Goal: Information Seeking & Learning: Learn about a topic

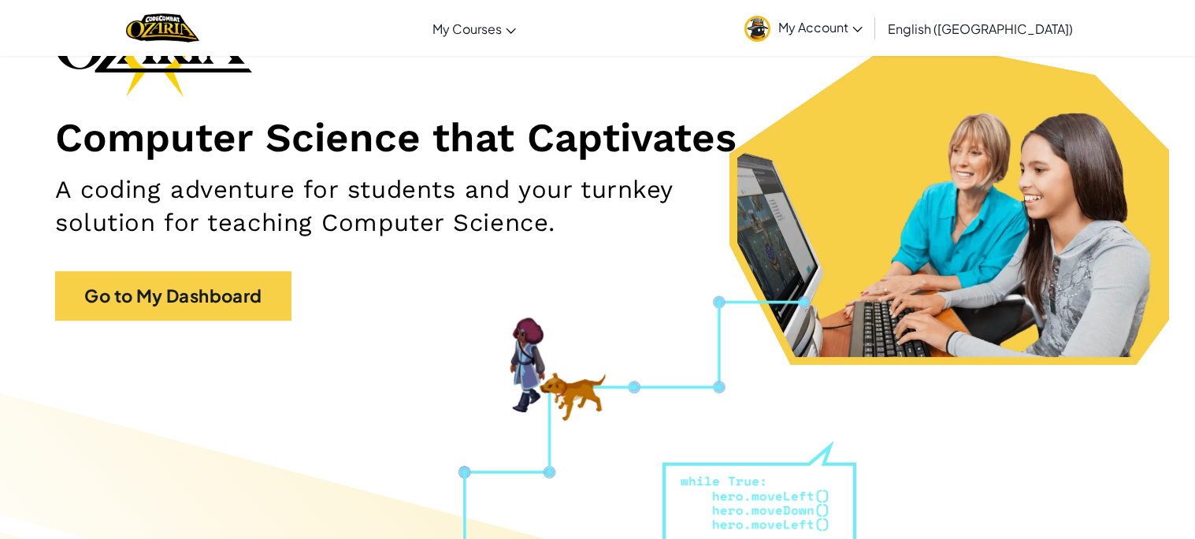
scroll to position [136, 0]
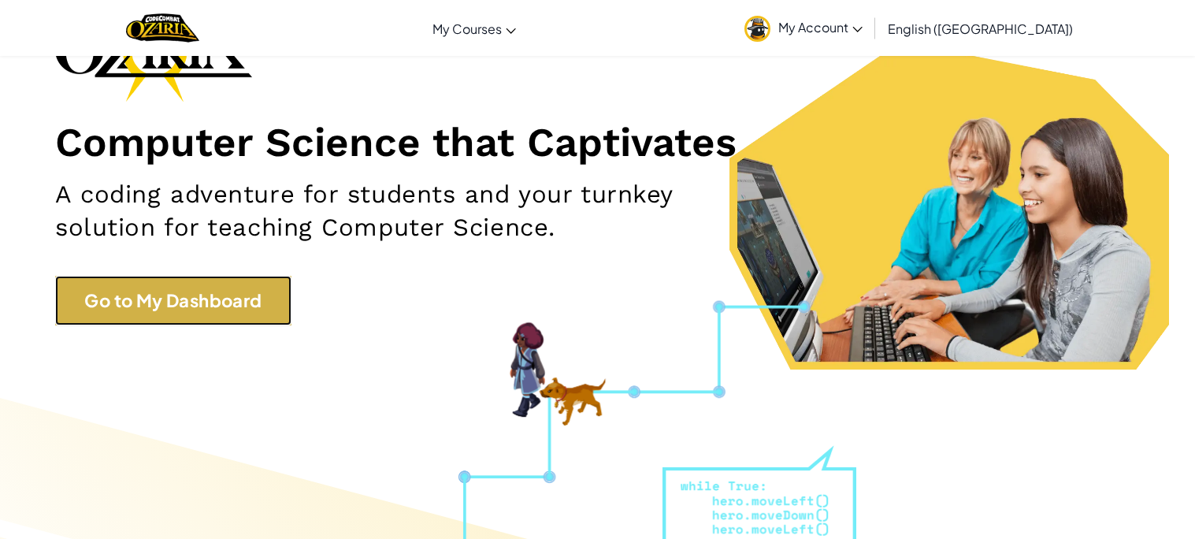
click at [253, 285] on link "Go to My Dashboard" at bounding box center [173, 301] width 236 height 50
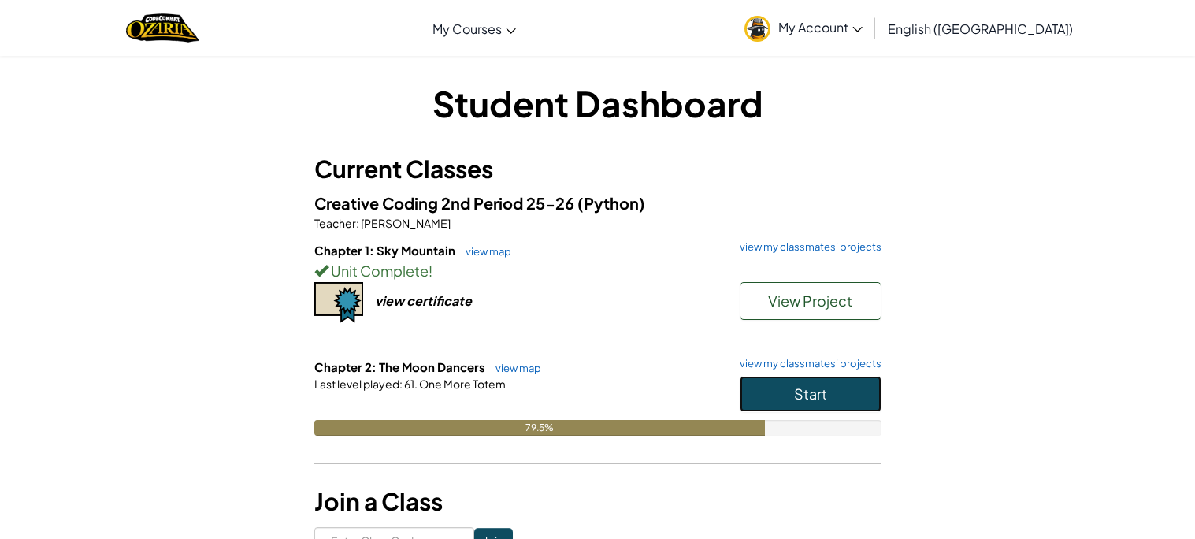
click at [858, 391] on button "Start" at bounding box center [811, 394] width 142 height 36
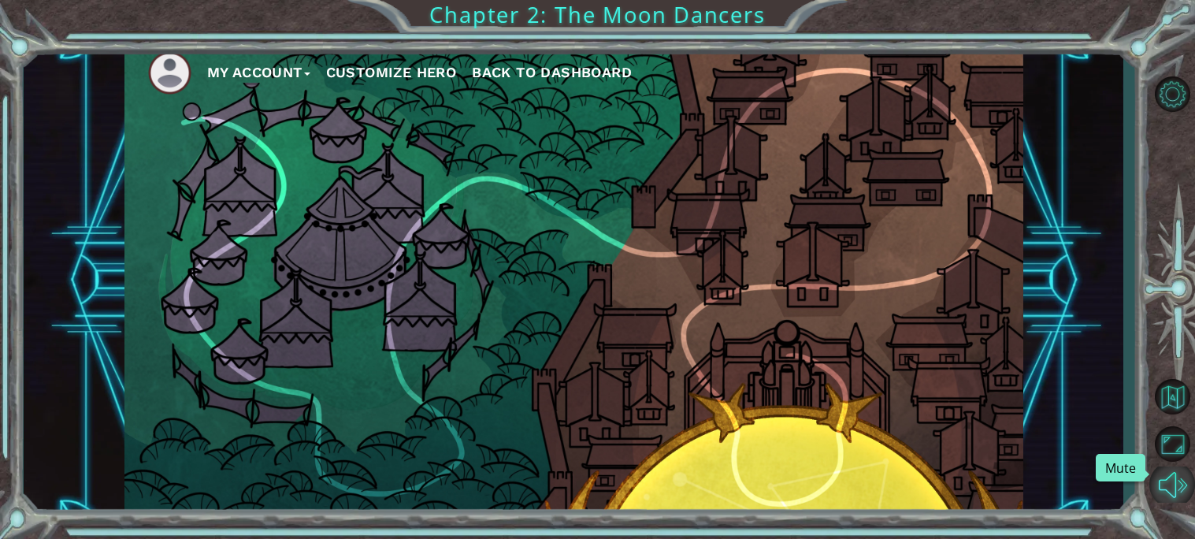
click at [1176, 491] on button "Mute" at bounding box center [1172, 483] width 46 height 35
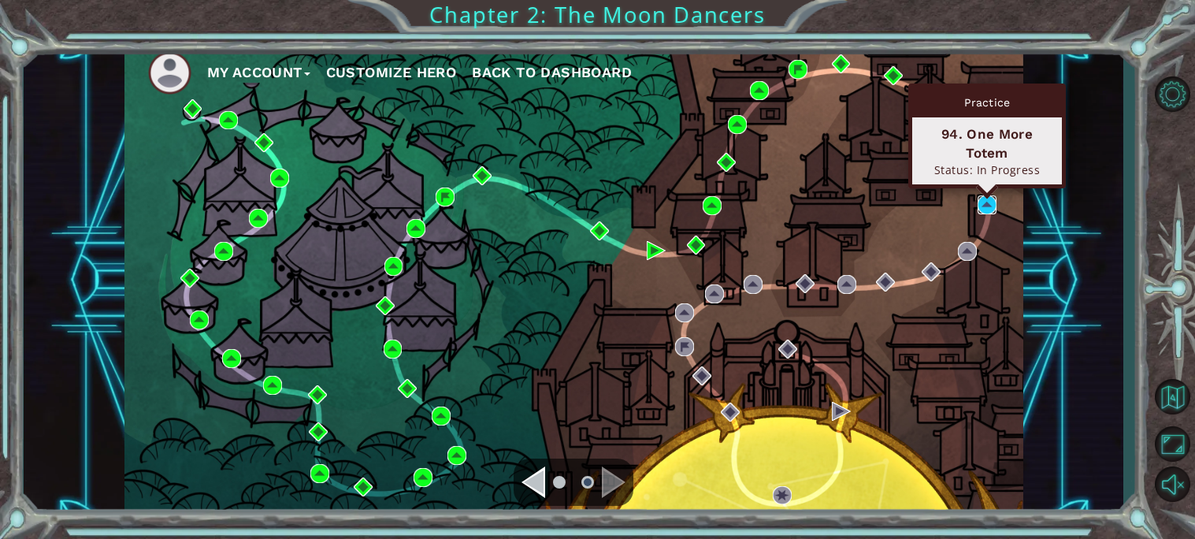
click at [996, 209] on img at bounding box center [986, 204] width 19 height 19
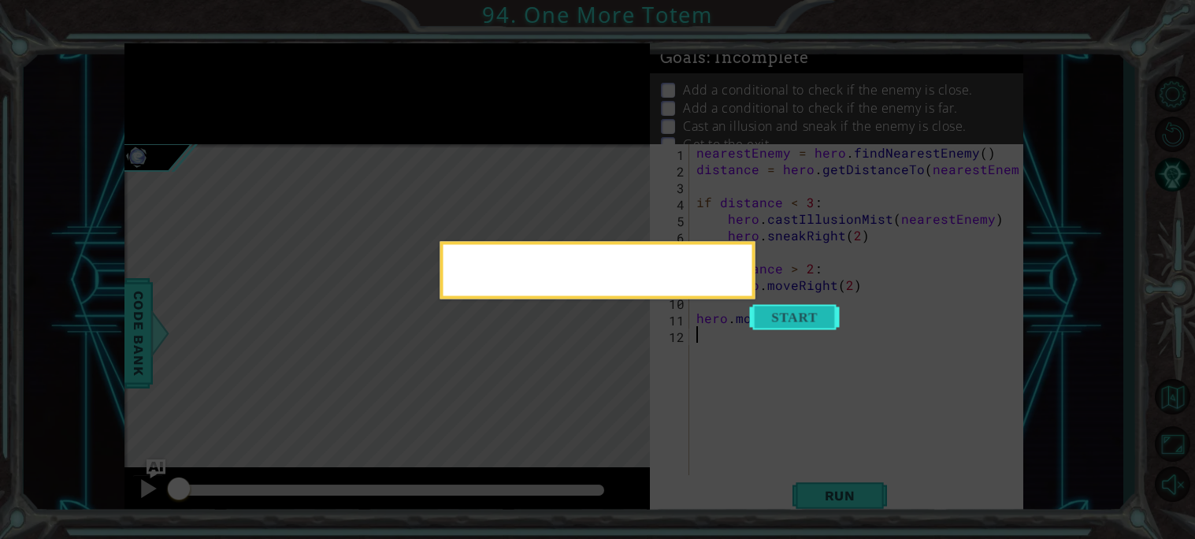
click at [784, 329] on button "Start" at bounding box center [795, 316] width 90 height 25
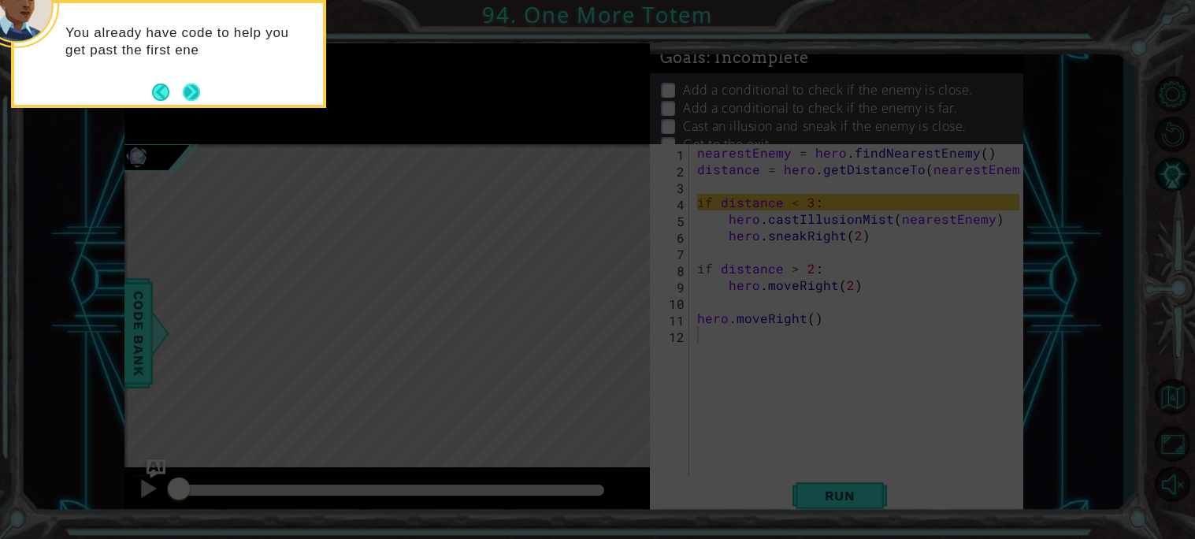
click at [192, 87] on button "Next" at bounding box center [191, 91] width 21 height 21
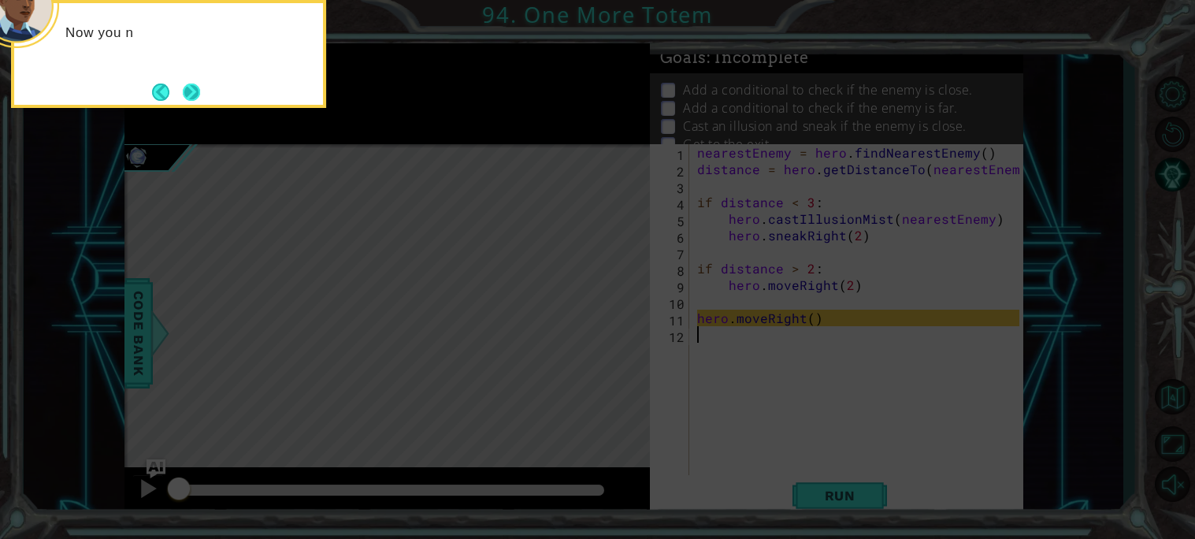
click at [195, 94] on button "Next" at bounding box center [191, 91] width 22 height 22
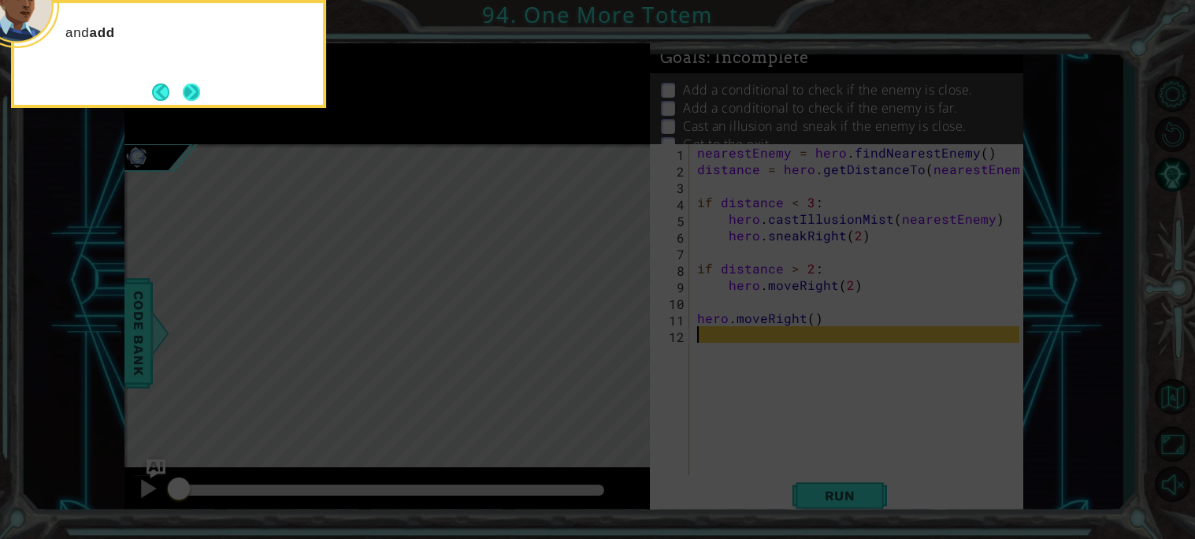
click at [189, 100] on button "Next" at bounding box center [192, 92] width 20 height 20
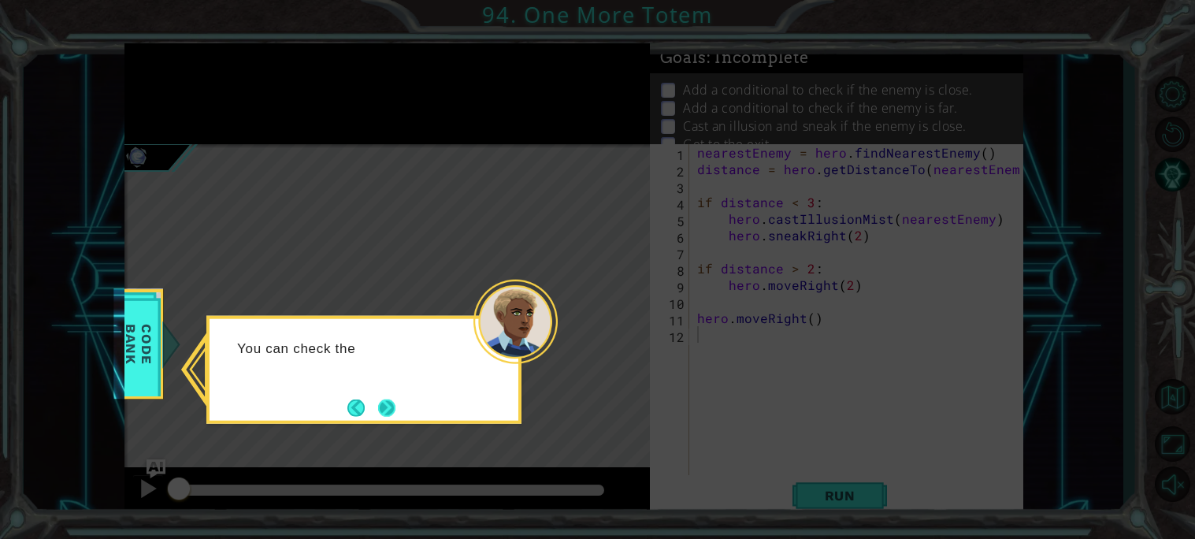
click at [379, 403] on button "Next" at bounding box center [386, 407] width 21 height 21
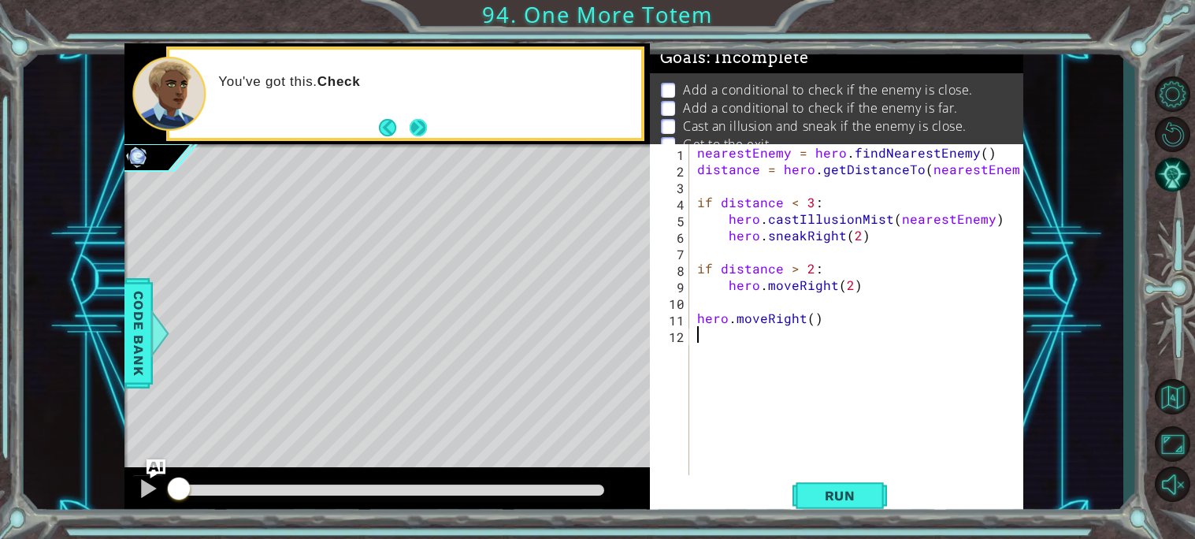
click at [423, 115] on button "Next" at bounding box center [418, 127] width 24 height 24
click at [852, 487] on span "Run" at bounding box center [840, 495] width 62 height 16
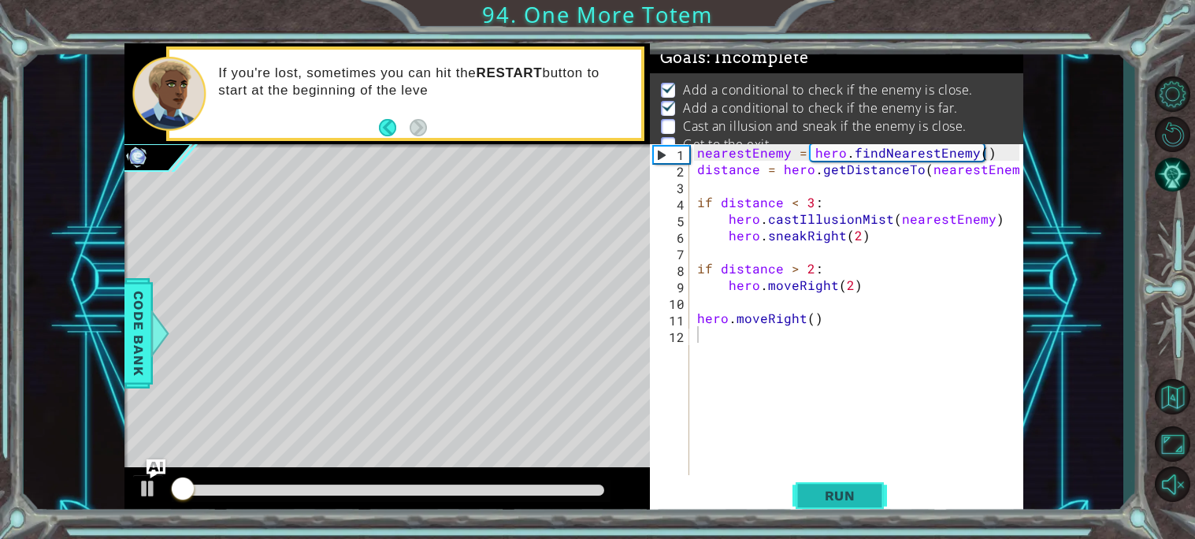
click at [848, 495] on span "Run" at bounding box center [840, 495] width 62 height 16
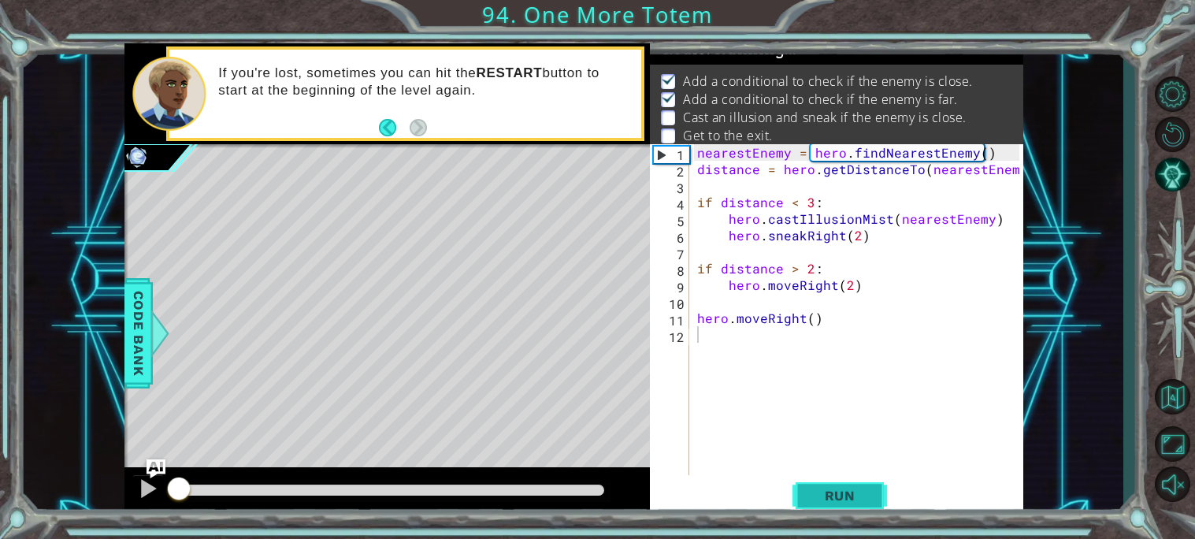
click at [848, 495] on span "Run" at bounding box center [840, 495] width 62 height 16
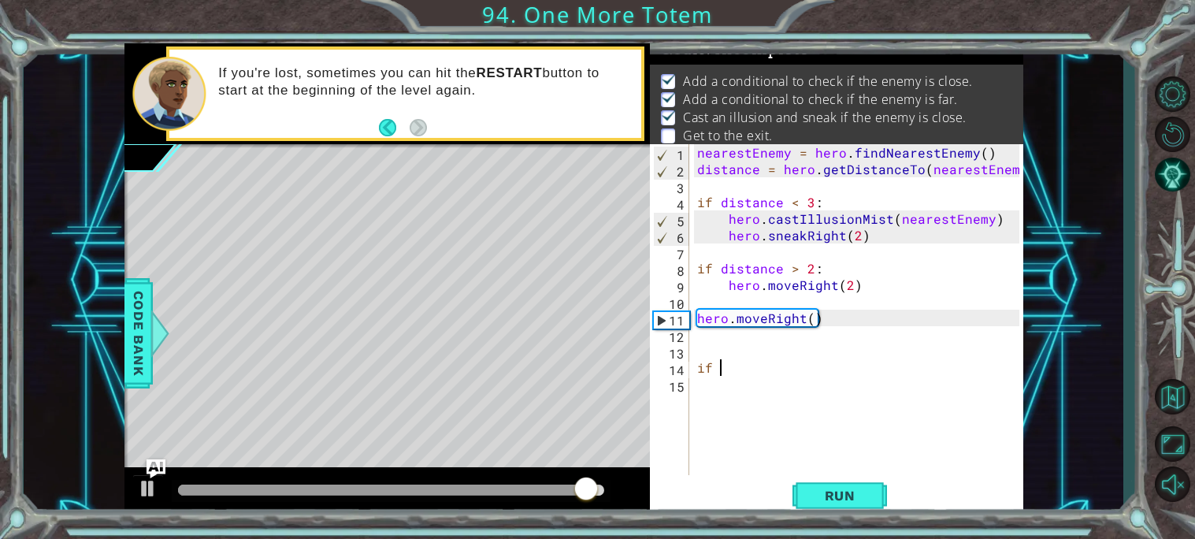
scroll to position [0, 0]
type textarea "i"
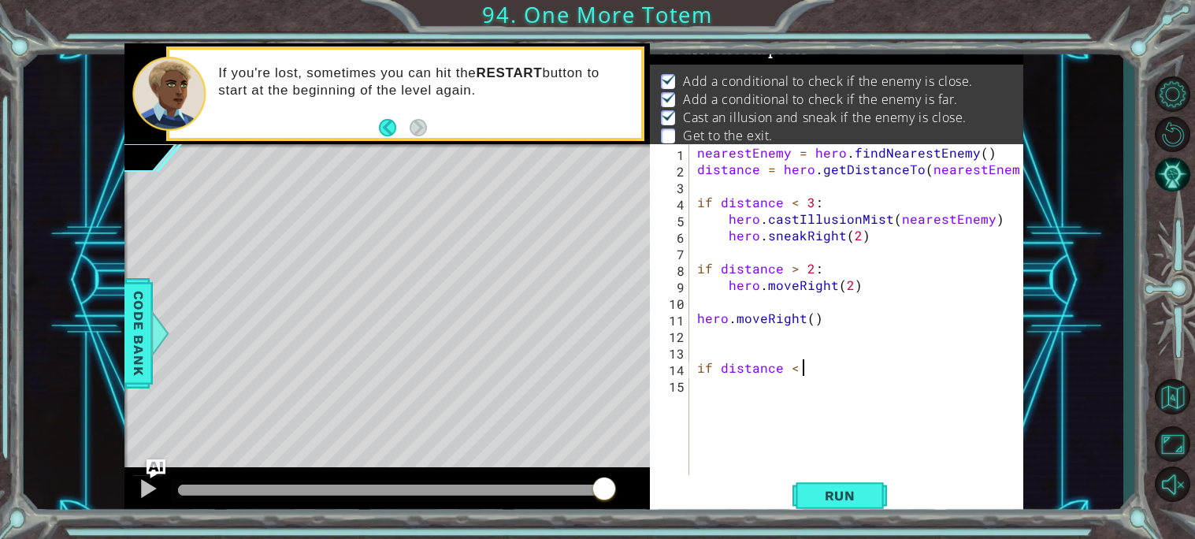
scroll to position [0, 6]
type textarea "if distance < 3:"
type textarea "hero.castIllusionMist(nearestEnemy)"
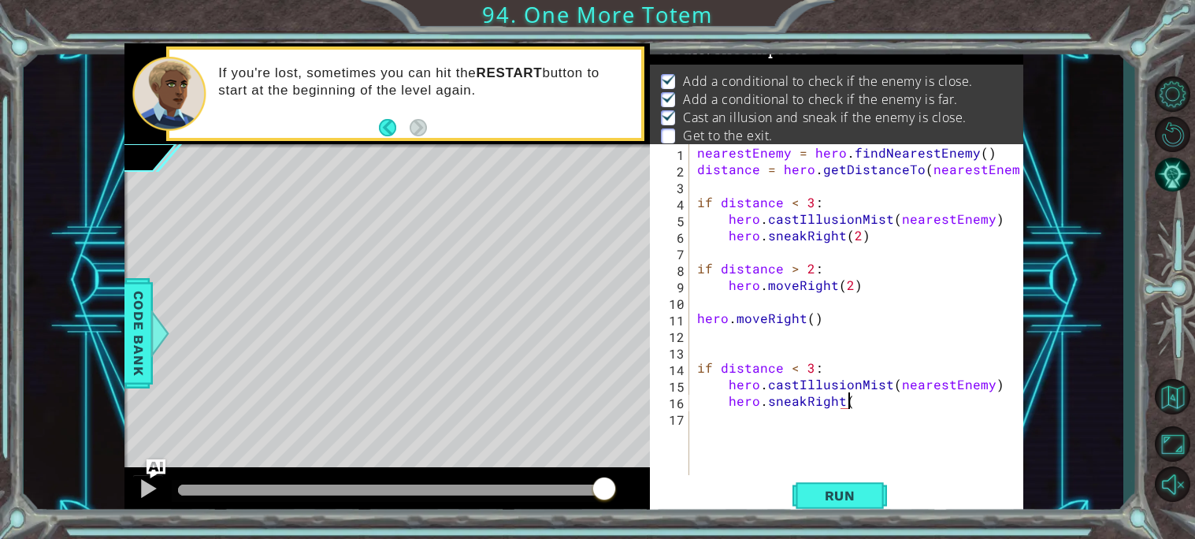
scroll to position [0, 9]
type textarea "hero.sneakRight(2)"
click at [699, 339] on div "nearestEnemy = hero . findNearestEnemy ( ) distance = hero . getDistanceTo ( ne…" at bounding box center [860, 326] width 333 height 364
type textarea "hero.findNearestEnemy"
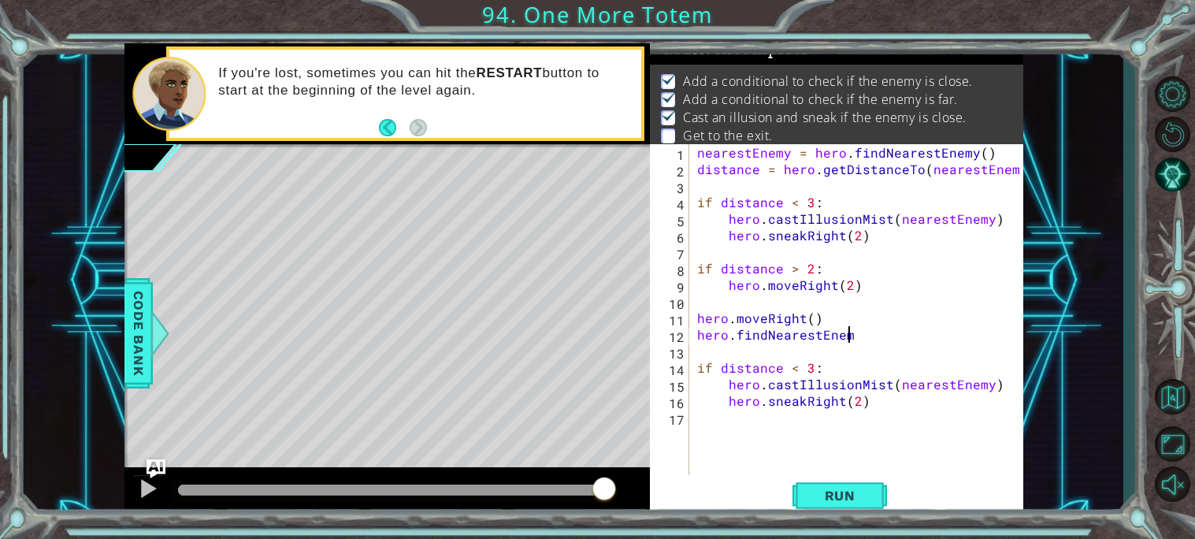
scroll to position [0, 9]
click at [695, 330] on div "nearestEnemy = hero . findNearestEnemy ( ) distance = hero . getDistanceTo ( ne…" at bounding box center [860, 326] width 333 height 364
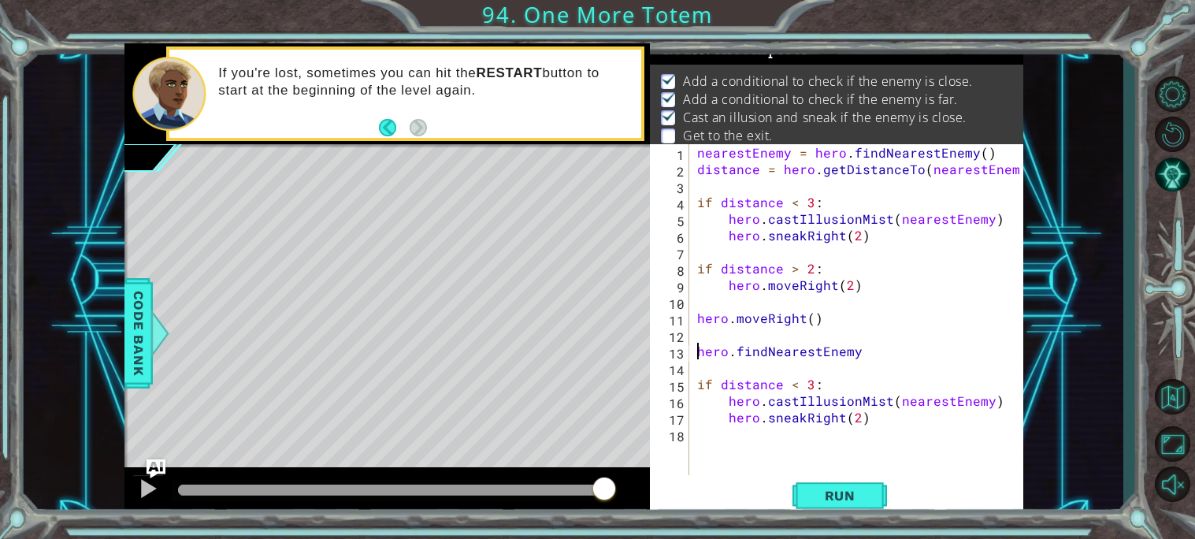
click at [716, 370] on div "nearestEnemy = hero . findNearestEnemy ( ) distance = hero . getDistanceTo ( ne…" at bounding box center [860, 326] width 333 height 364
type textarea "hero.findNearestEnemy"
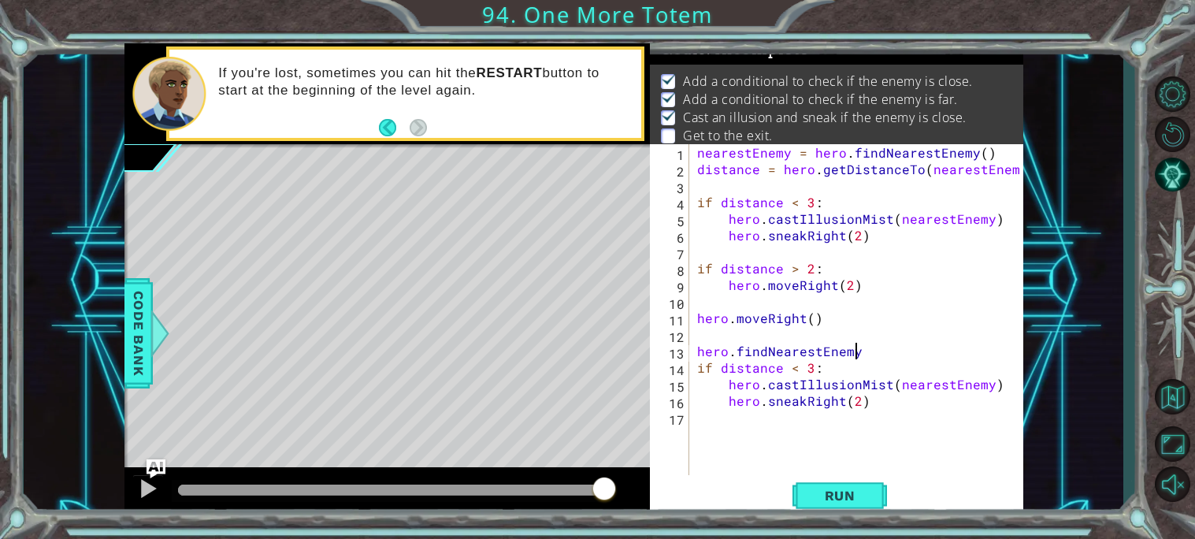
click at [700, 351] on div "nearestEnemy = hero . findNearestEnemy ( ) distance = hero . getDistanceTo ( ne…" at bounding box center [860, 326] width 333 height 364
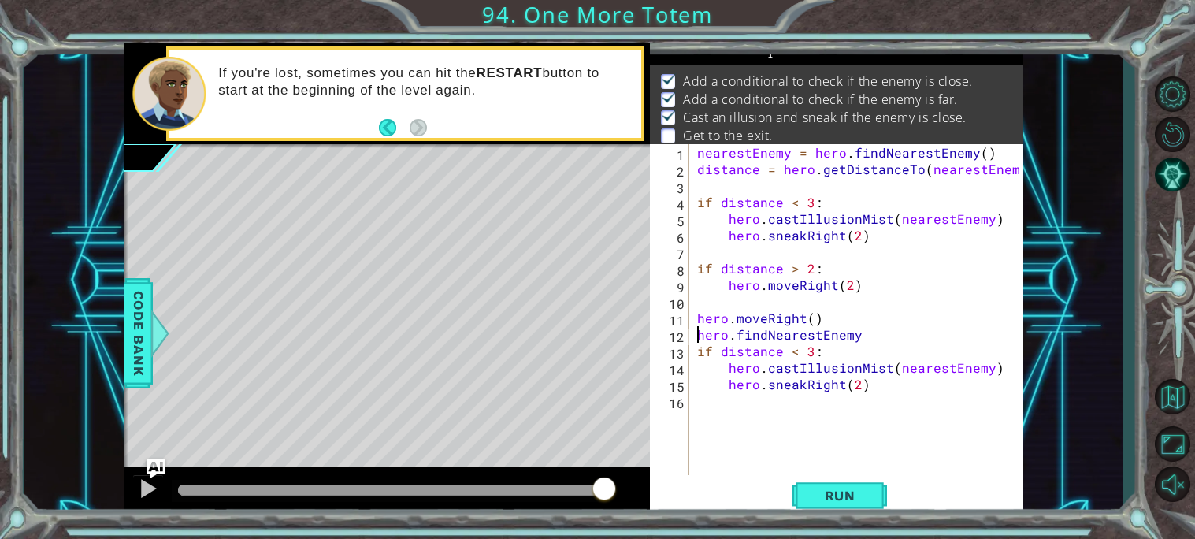
click at [882, 338] on div "nearestEnemy = hero . findNearestEnemy ( ) distance = hero . getDistanceTo ( ne…" at bounding box center [860, 326] width 333 height 364
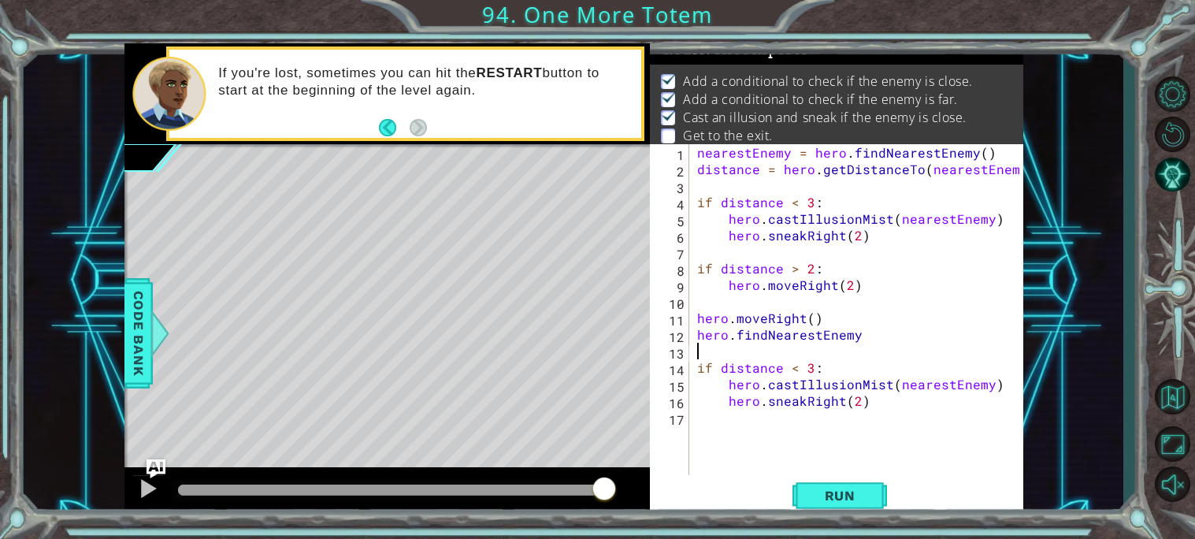
click at [895, 397] on div "nearestEnemy = hero . findNearestEnemy ( ) distance = hero . getDistanceTo ( ne…" at bounding box center [860, 326] width 333 height 364
type textarea "hero.sneakRight(2)"
type textarea "if distance > 2:"
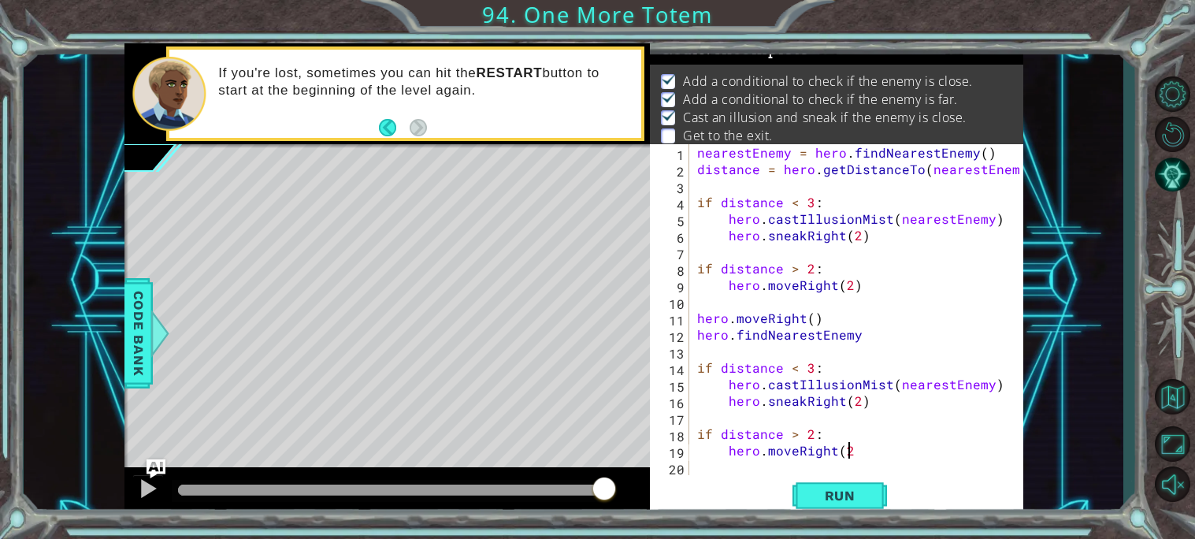
type textarea "hero.moveRight(2)"
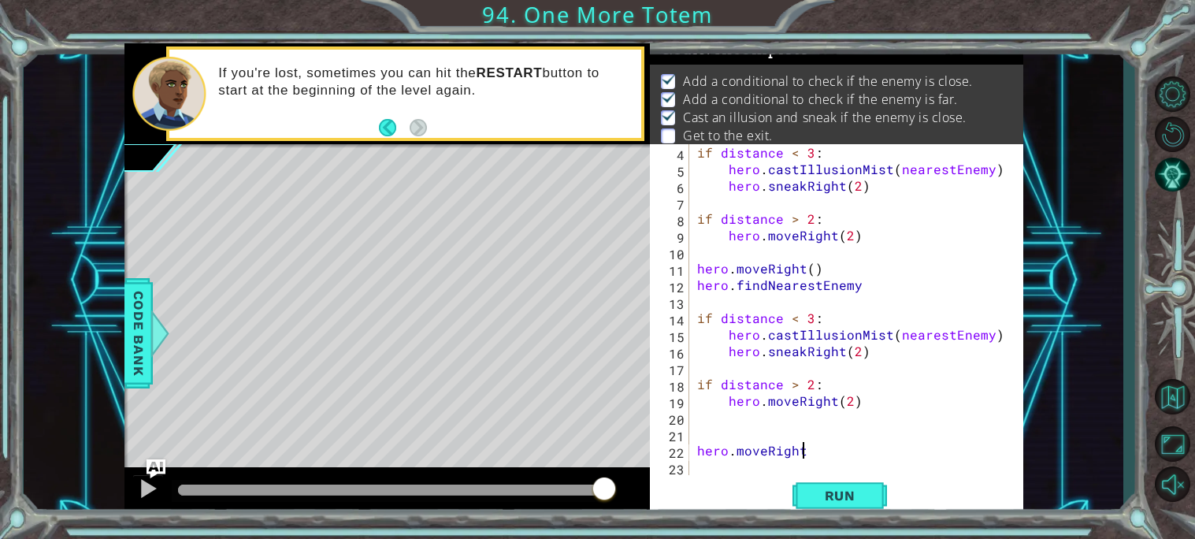
scroll to position [0, 6]
type textarea "hero.moveRight()"
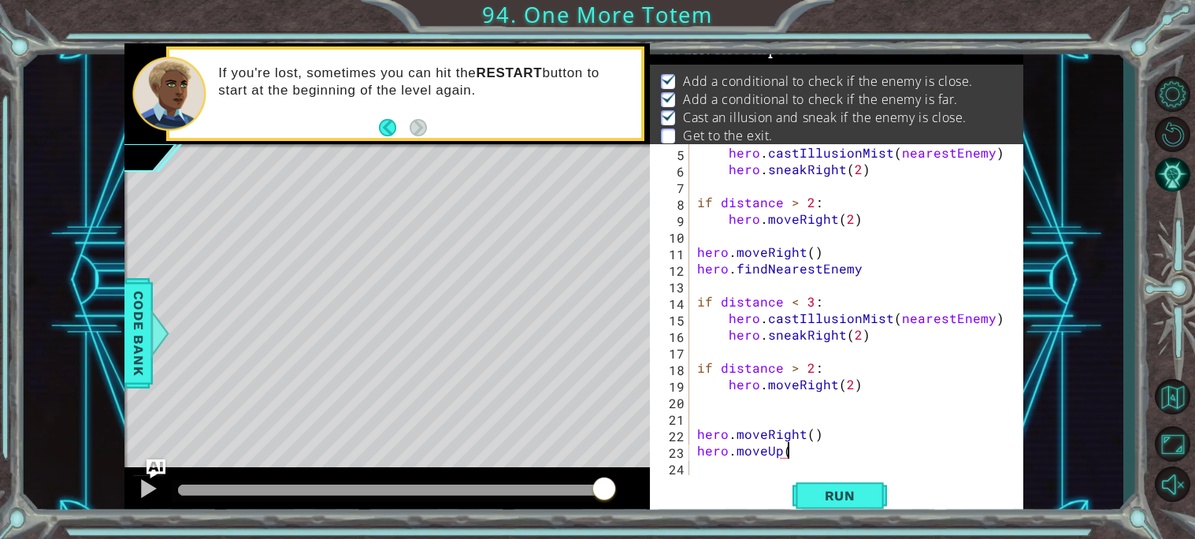
scroll to position [0, 5]
type textarea "hero.moveUp()"
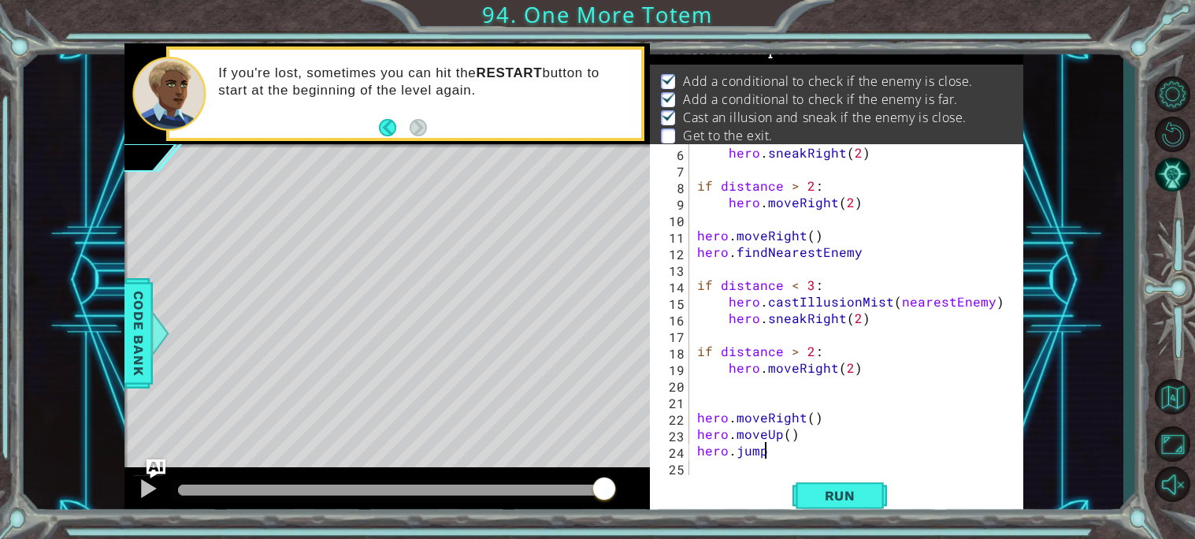
scroll to position [0, 3]
type textarea "hero.jumpUp()"
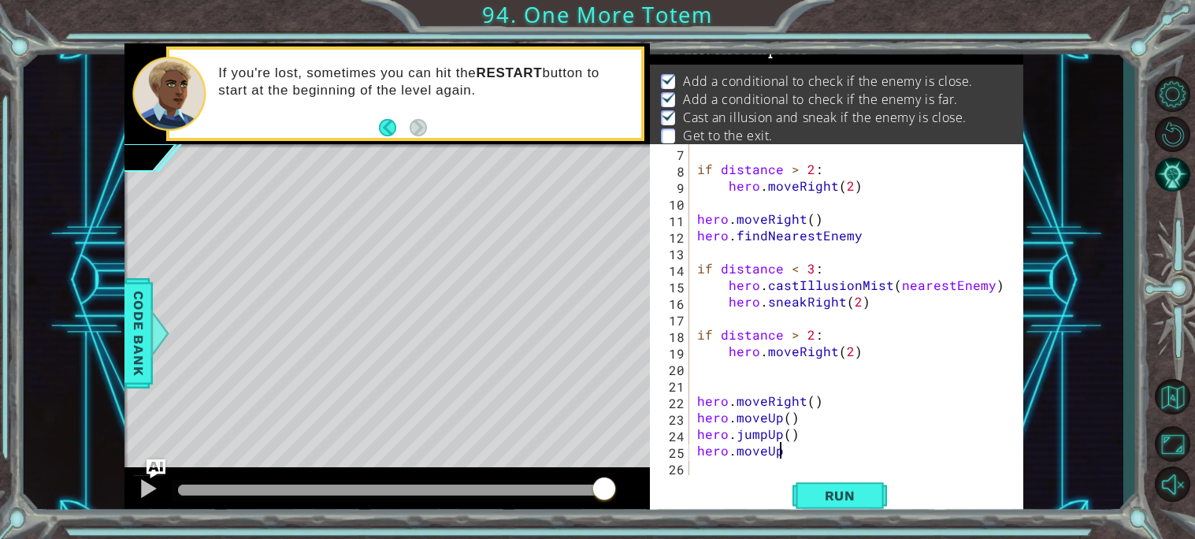
scroll to position [0, 5]
click at [817, 500] on span "Run" at bounding box center [840, 495] width 62 height 16
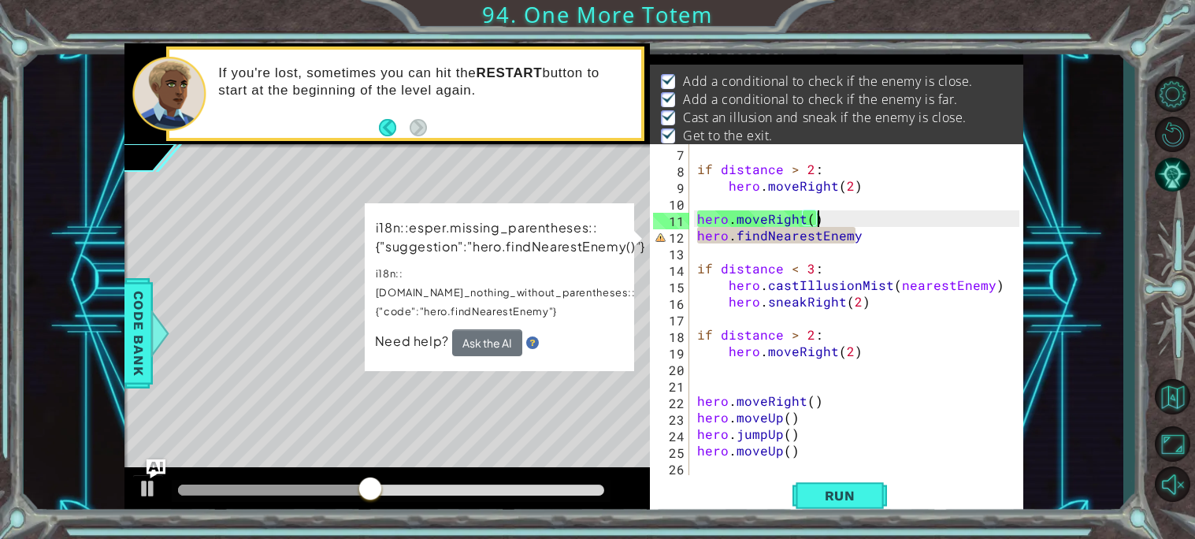
click at [882, 225] on div "if distance > 2 : hero . moveRight ( 2 ) hero . moveRight ( ) hero . findNeares…" at bounding box center [860, 326] width 333 height 364
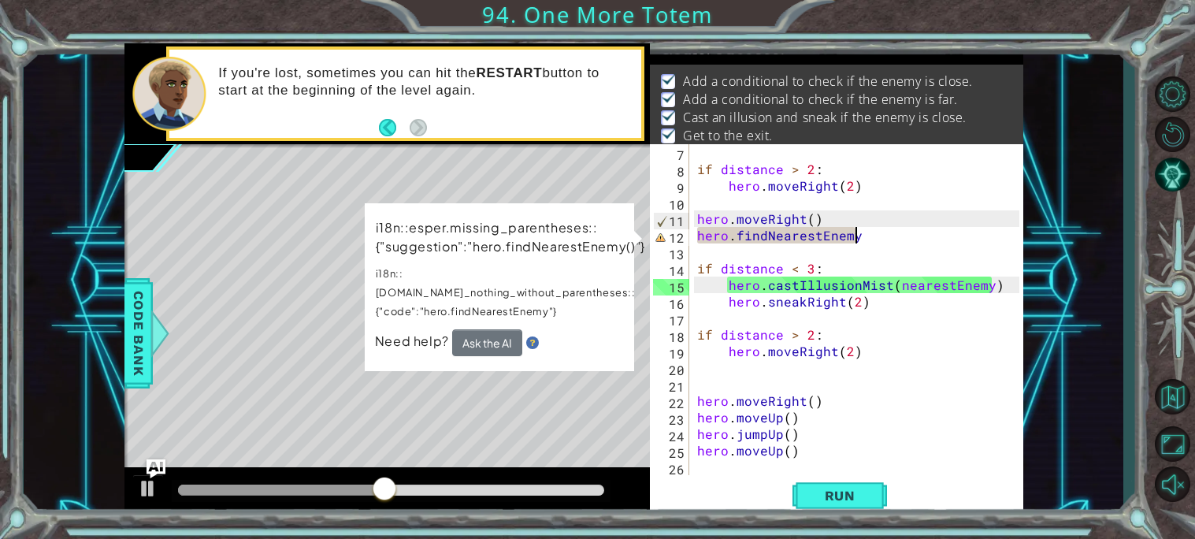
click at [884, 238] on div "if distance > 2 : hero . moveRight ( 2 ) hero . moveRight ( ) hero . findNeares…" at bounding box center [860, 326] width 333 height 364
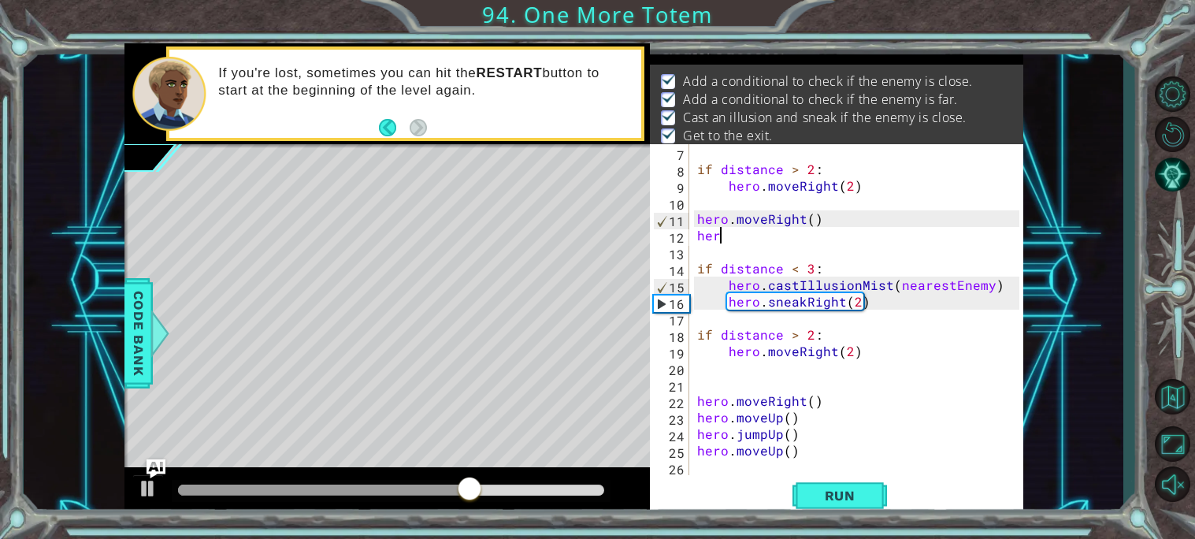
scroll to position [0, 0]
type textarea "h"
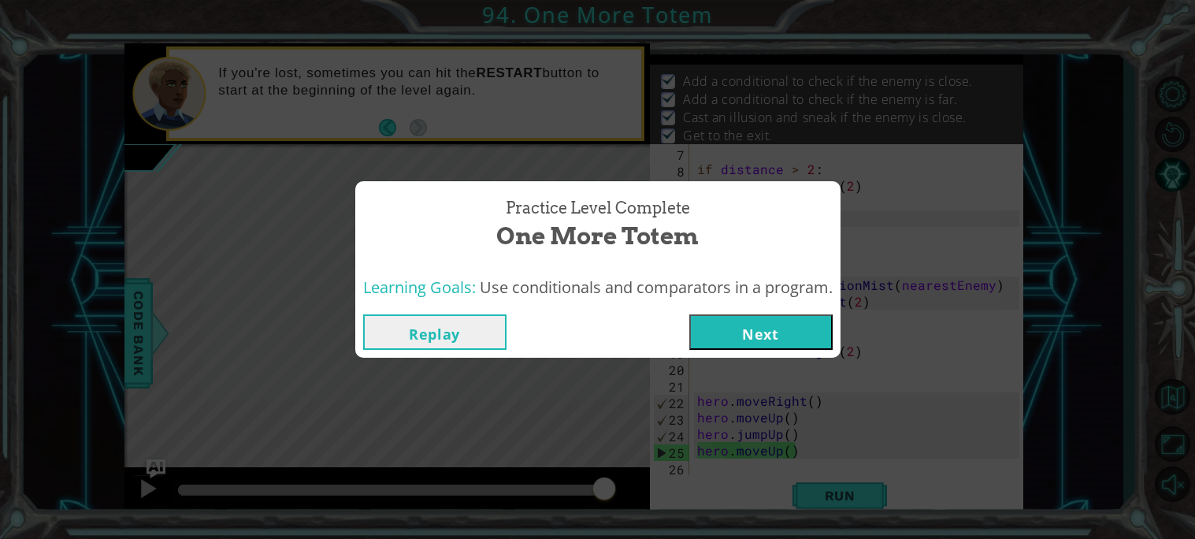
click at [769, 338] on button "Next" at bounding box center [760, 331] width 143 height 35
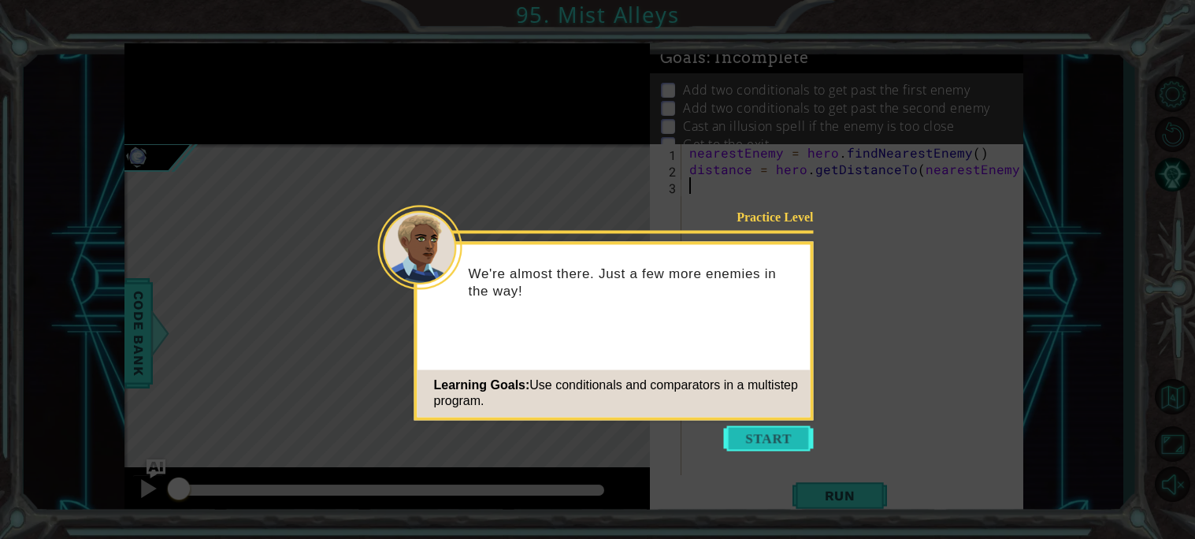
click at [778, 429] on button "Start" at bounding box center [769, 437] width 90 height 25
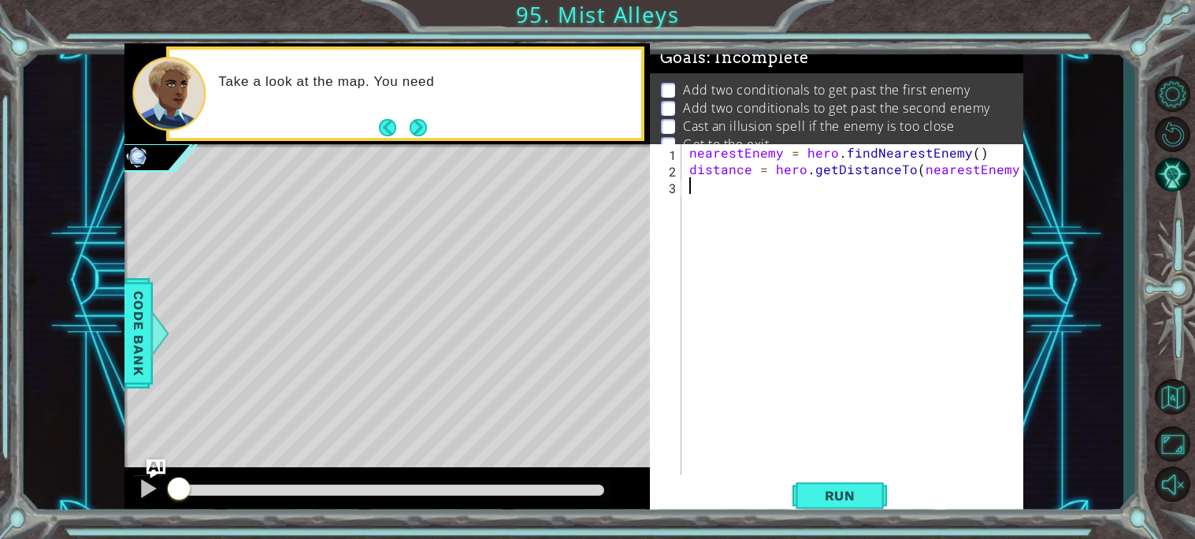
click at [778, 429] on div "nearestEnemy = hero . findNearestEnemy ( ) distance = hero . getDistanceTo ( ne…" at bounding box center [856, 326] width 341 height 364
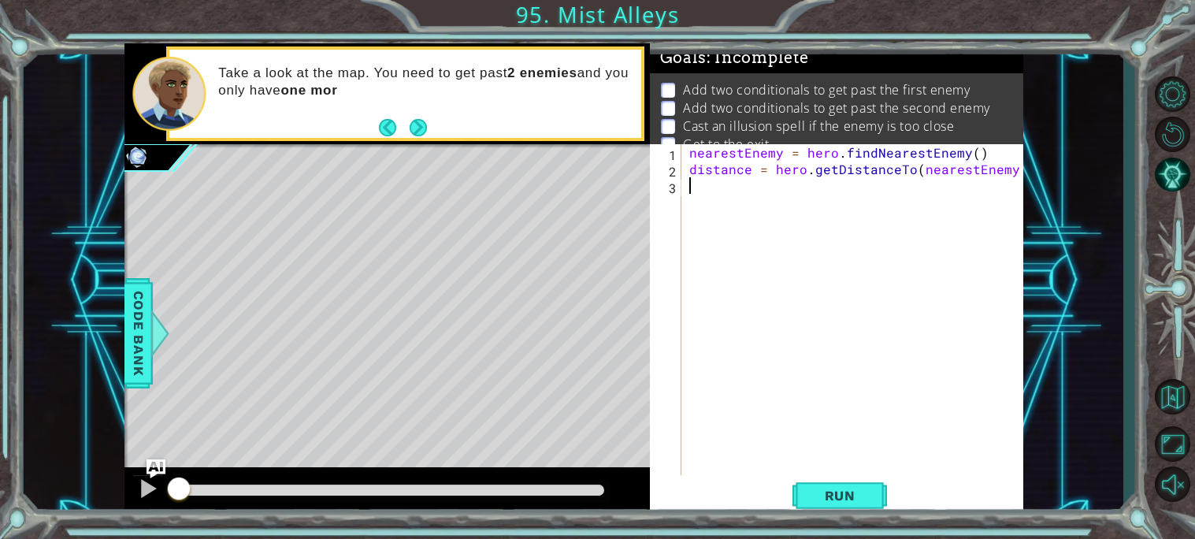
click at [778, 429] on div "nearestEnemy = hero . findNearestEnemy ( ) distance = hero . getDistanceTo ( ne…" at bounding box center [856, 326] width 341 height 364
type textarea "if distance < 3:"
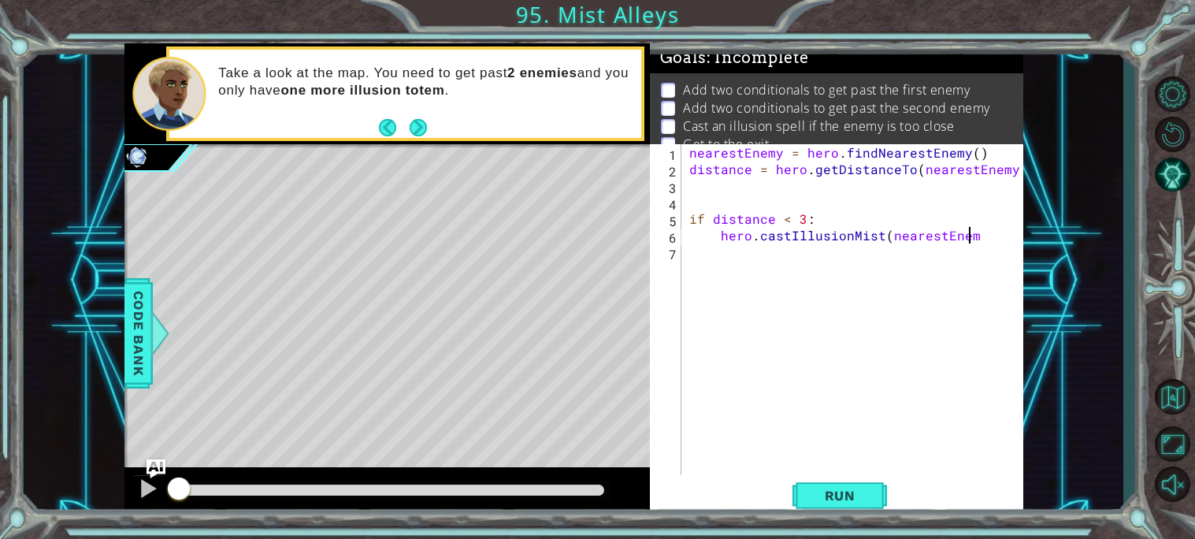
scroll to position [0, 17]
type textarea "hero.castIllusionMist(nearestEnemy)"
type textarea "hero.JumpUp()"
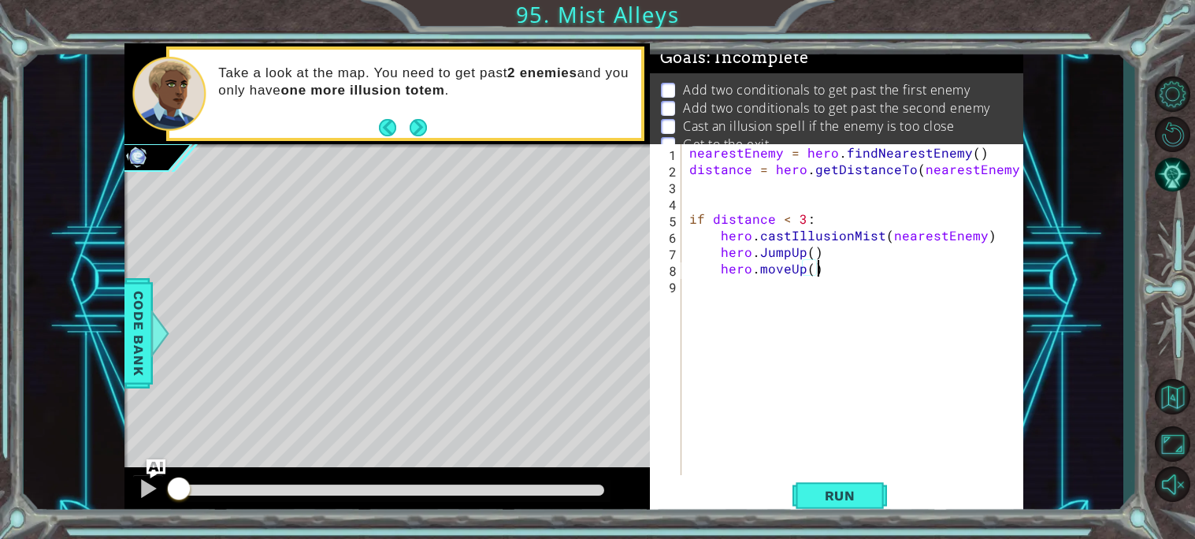
click at [721, 274] on div "nearestEnemy = hero . findNearestEnemy ( ) distance = hero . getDistanceTo ( ne…" at bounding box center [856, 326] width 341 height 364
type textarea "hero.moveUp()"
click at [821, 282] on div "nearestEnemy = hero . findNearestEnemy ( ) distance = hero . getDistanceTo ( ne…" at bounding box center [856, 326] width 341 height 364
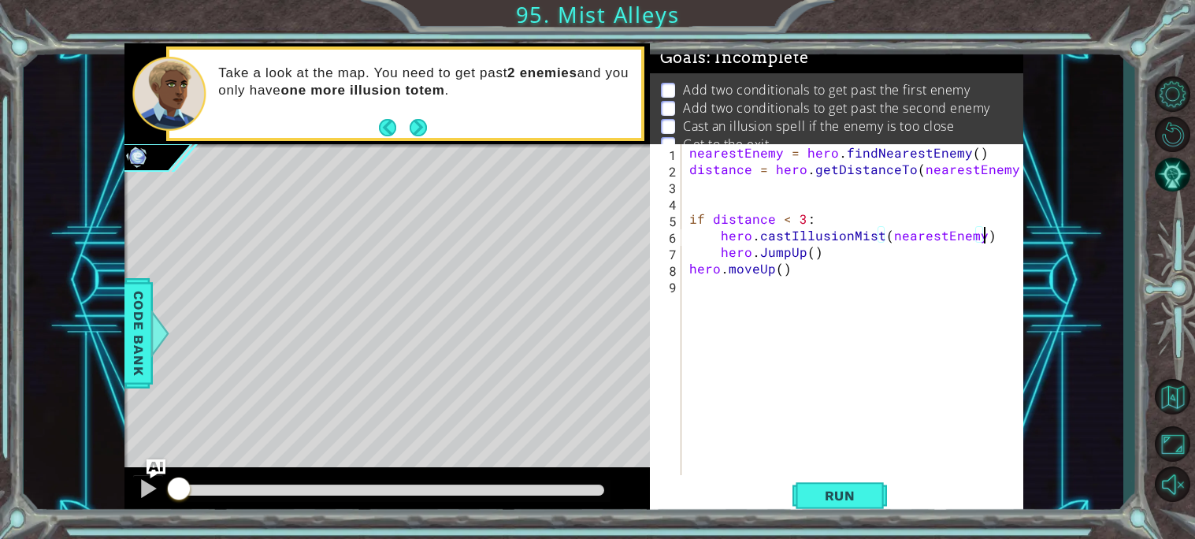
click at [982, 232] on div "nearestEnemy = hero . findNearestEnemy ( ) distance = hero . getDistanceTo ( ne…" at bounding box center [856, 326] width 341 height 364
type textarea "hero.castIllusionMist(nearestEnemy)"
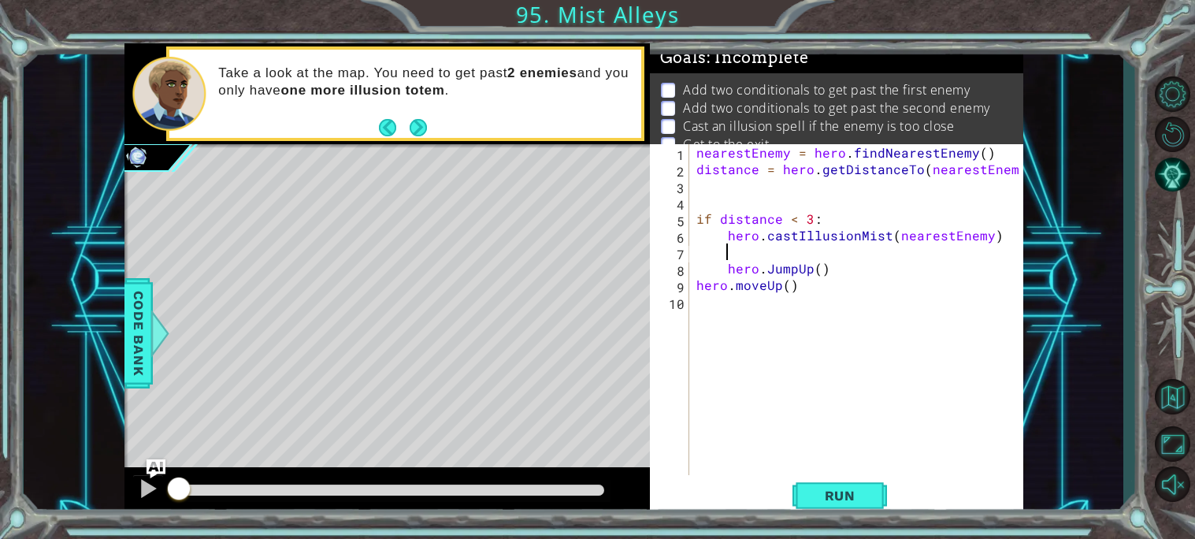
click at [1018, 169] on div "nearestEnemy = hero . findNearestEnemy ( ) distance = hero . getDistanceTo ( ne…" at bounding box center [860, 326] width 334 height 364
click at [997, 237] on div "nearestEnemy = hero . findNearestEnemy ( ) distance = hero . getDistanceTo ( ne…" at bounding box center [860, 326] width 334 height 364
type textarea "hero.castIllusionMist(nearestEnemy)"
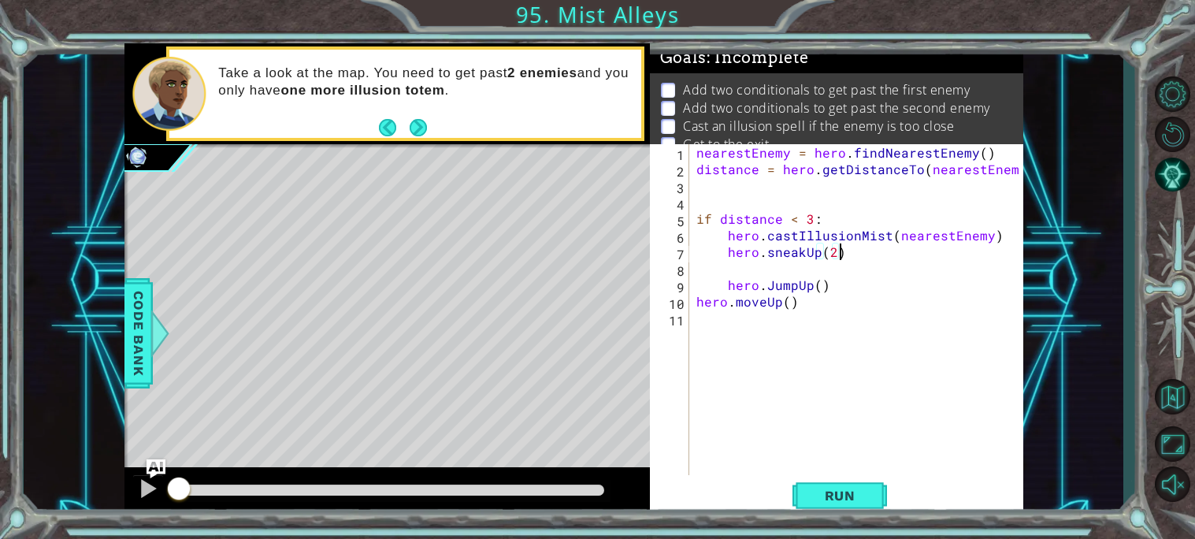
click at [722, 289] on div "nearestEnemy = hero . findNearestEnemy ( ) distance = hero . getDistanceTo ( ne…" at bounding box center [860, 326] width 334 height 364
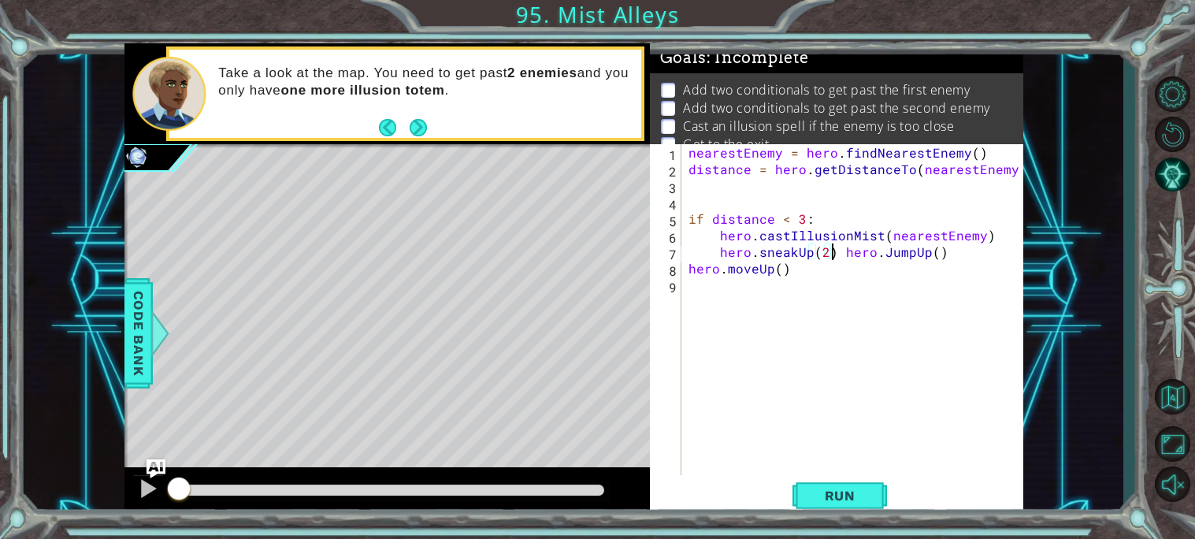
type textarea "hero.JumpUp()"
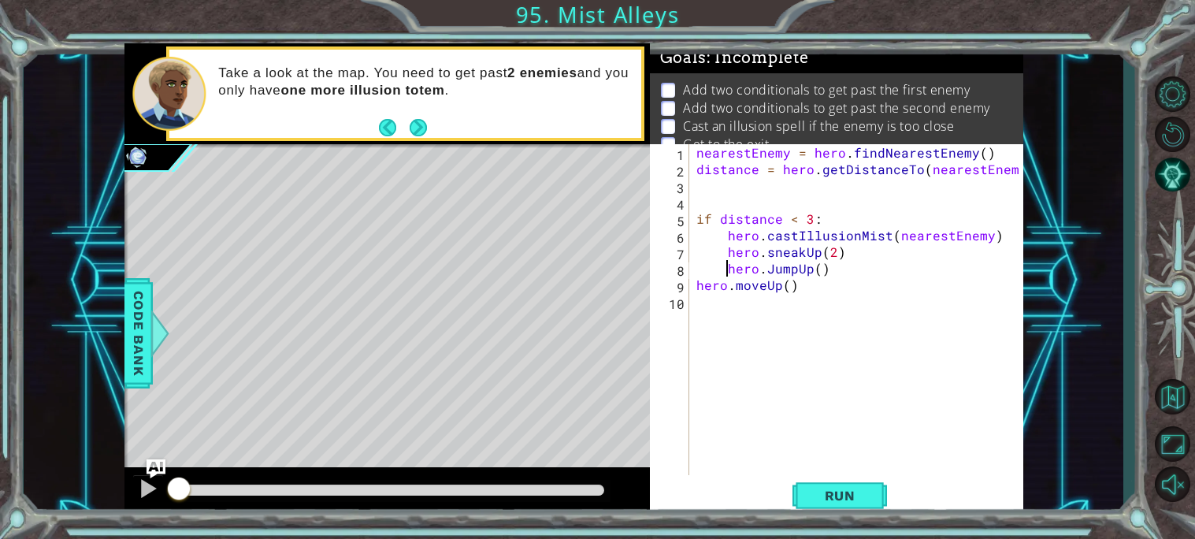
click at [848, 301] on div "nearestEnemy = hero . findNearestEnemy ( ) distance = hero . getDistanceTo ( ne…" at bounding box center [860, 326] width 334 height 364
type textarea "h"
type textarea "hero.moveRight()"
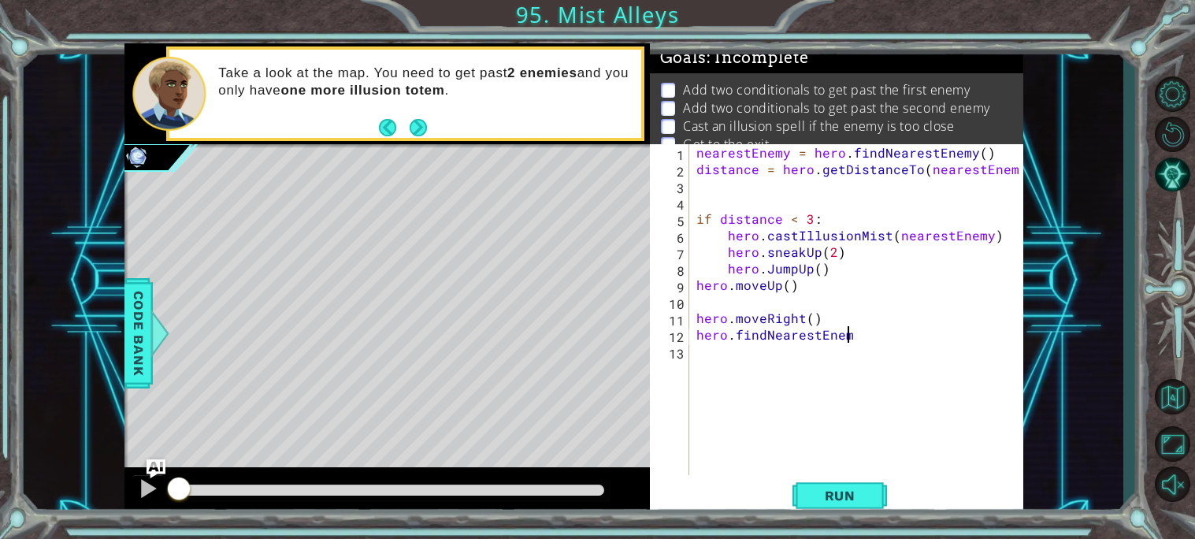
scroll to position [0, 9]
type textarea "hero.findNearestEnemy()"
click at [697, 342] on div "nearestEnemy = hero . findNearestEnemy ( ) distance = hero . getDistanceTo ( ne…" at bounding box center [860, 326] width 334 height 364
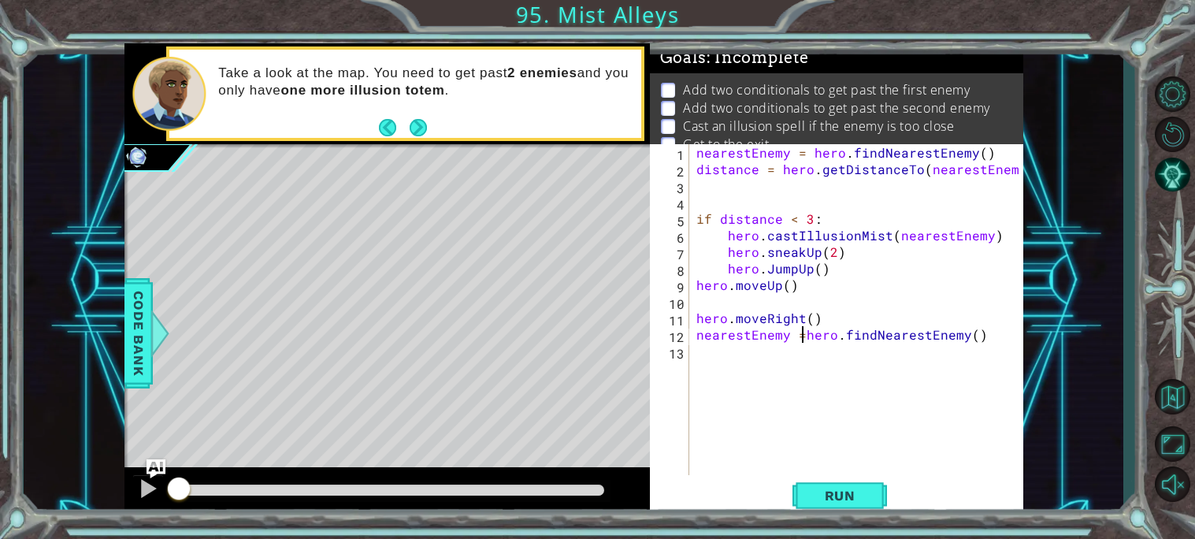
type textarea "nearestEnemy = hero.findNearestEnemy()"
click at [734, 368] on div "nearestEnemy = hero . findNearestEnemy ( ) distance = hero . getDistanceTo ( ne…" at bounding box center [860, 326] width 334 height 364
type textarea "h"
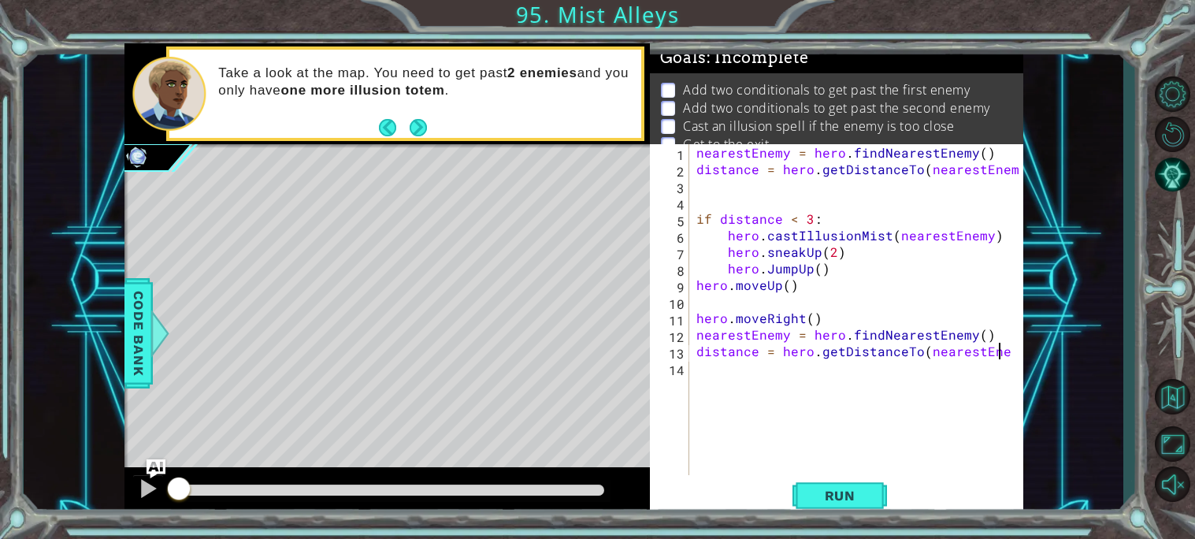
scroll to position [0, 18]
type textarea "distance = hero.getDistanceTo(nearestEnemy)"
click at [784, 383] on div "nearestEnemy = hero . findNearestEnemy ( ) distance = hero . getDistanceTo ( ne…" at bounding box center [860, 326] width 334 height 364
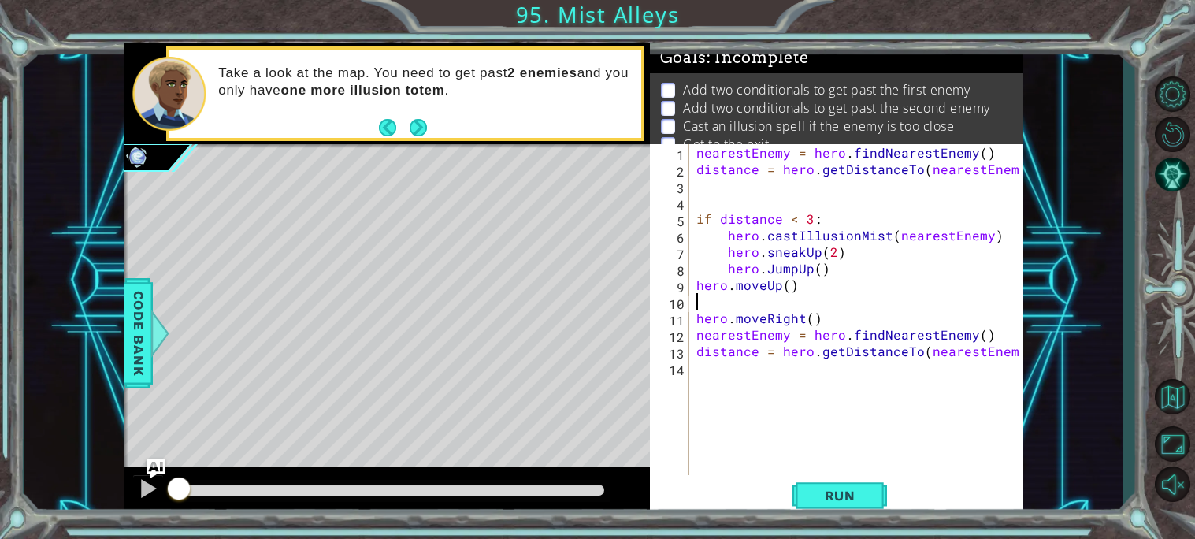
drag, startPoint x: 993, startPoint y: 297, endPoint x: 850, endPoint y: 293, distance: 143.4
click at [850, 293] on div "nearestEnemy = hero . findNearestEnemy ( ) distance = hero . getDistanceTo ( ne…" at bounding box center [860, 326] width 334 height 364
click at [1090, 462] on div "1 ההההההההההההההההההההההההההההההההההההההההההההההההההההההההההההההההההההההההההההה…" at bounding box center [573, 280] width 1099 height 474
click at [768, 380] on div "nearestEnemy = hero . findNearestEnemy ( ) distance = hero . getDistanceTo ( ne…" at bounding box center [860, 326] width 334 height 364
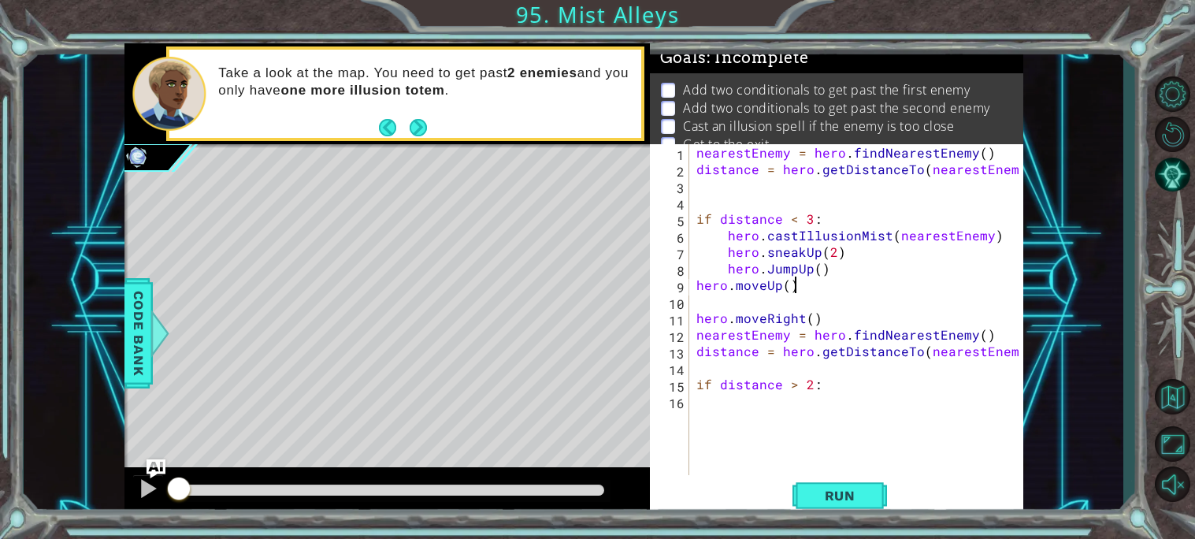
click at [825, 291] on div "nearestEnemy = hero . findNearestEnemy ( ) distance = hero . getDistanceTo ( ne…" at bounding box center [860, 326] width 334 height 364
type textarea "hero.moveUp()"
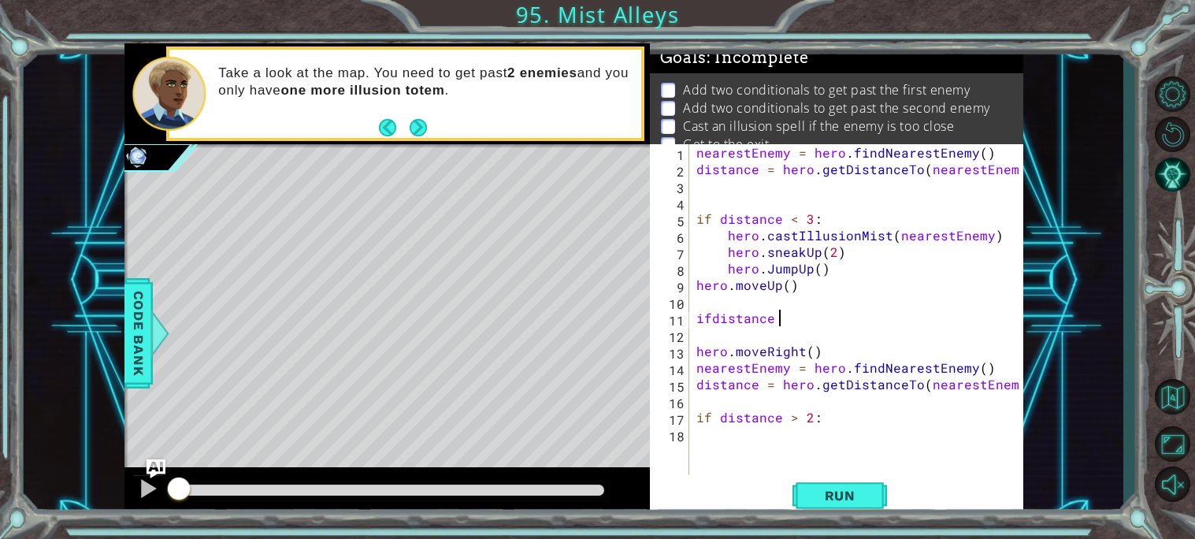
scroll to position [0, 4]
type textarea "ifdistance > 2:"
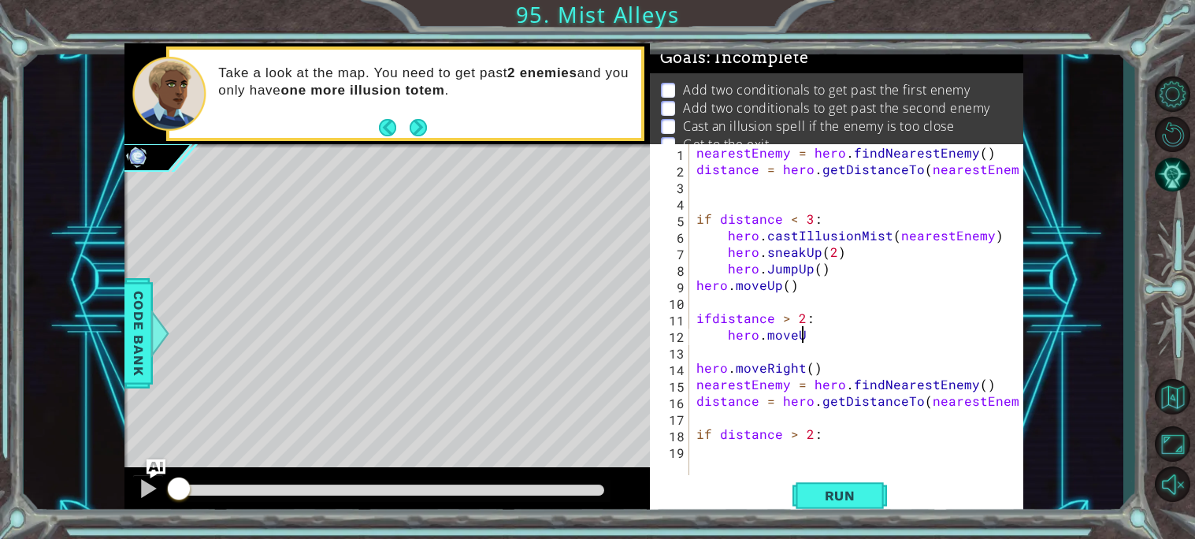
scroll to position [0, 6]
type textarea "hero.moveUp(2)"
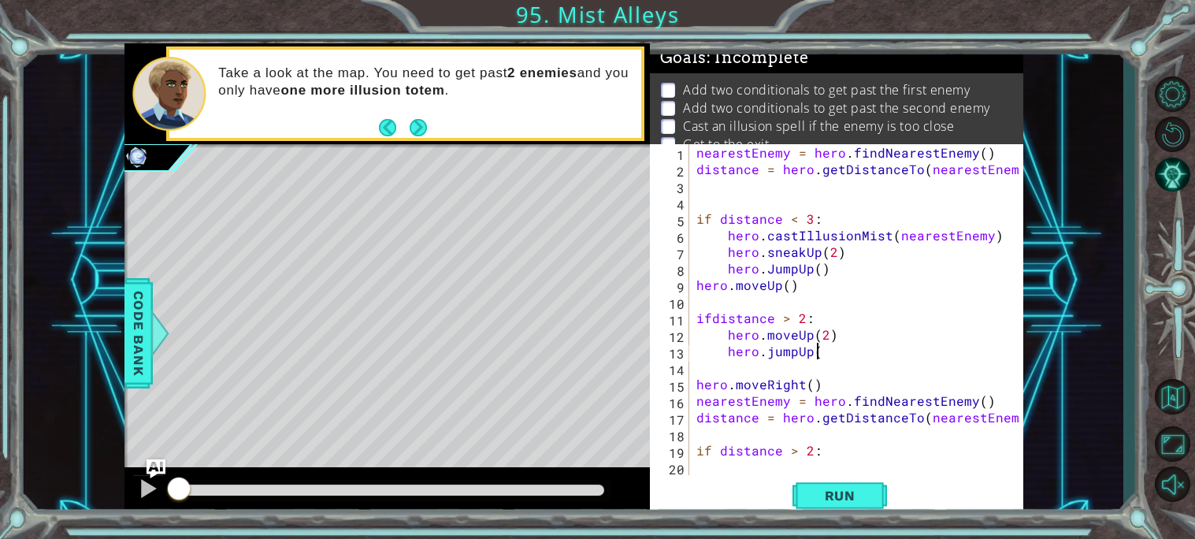
scroll to position [0, 6]
click at [840, 445] on div "nearestEnemy = hero . findNearestEnemy ( ) distance = hero . getDistanceTo ( ne…" at bounding box center [860, 326] width 334 height 364
type textarea "if distance < 3:"
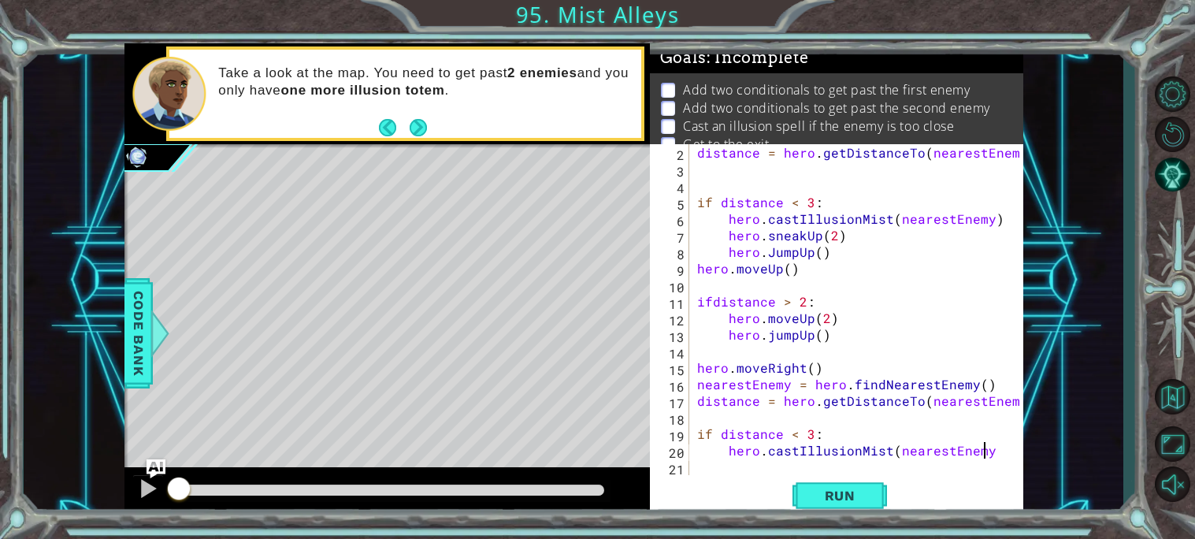
scroll to position [0, 17]
click at [1015, 425] on div at bounding box center [1011, 301] width 16 height 347
type textarea "if distance < 3:"
